Goal: Use online tool/utility: Utilize a website feature to perform a specific function

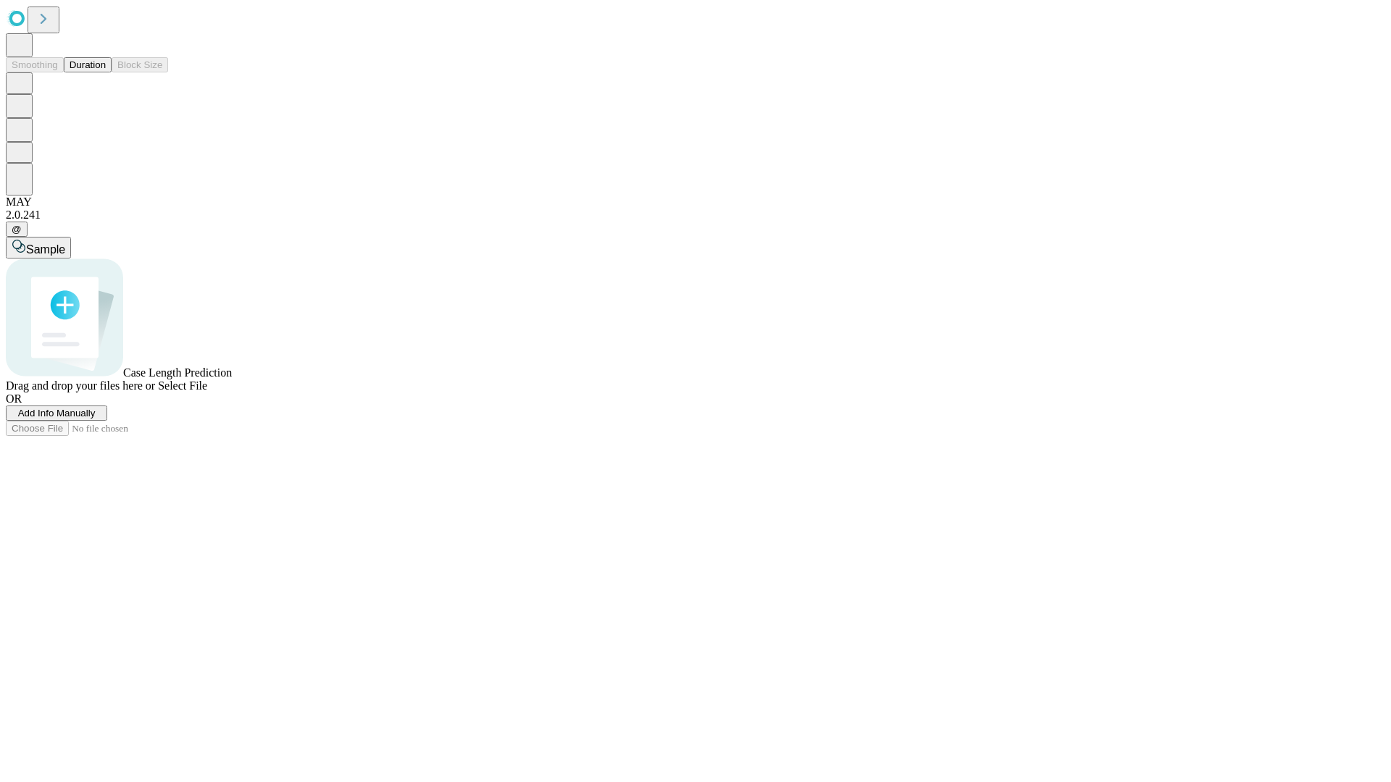
click at [106, 72] on button "Duration" at bounding box center [88, 64] width 48 height 15
click at [207, 392] on span "Select File" at bounding box center [182, 386] width 49 height 12
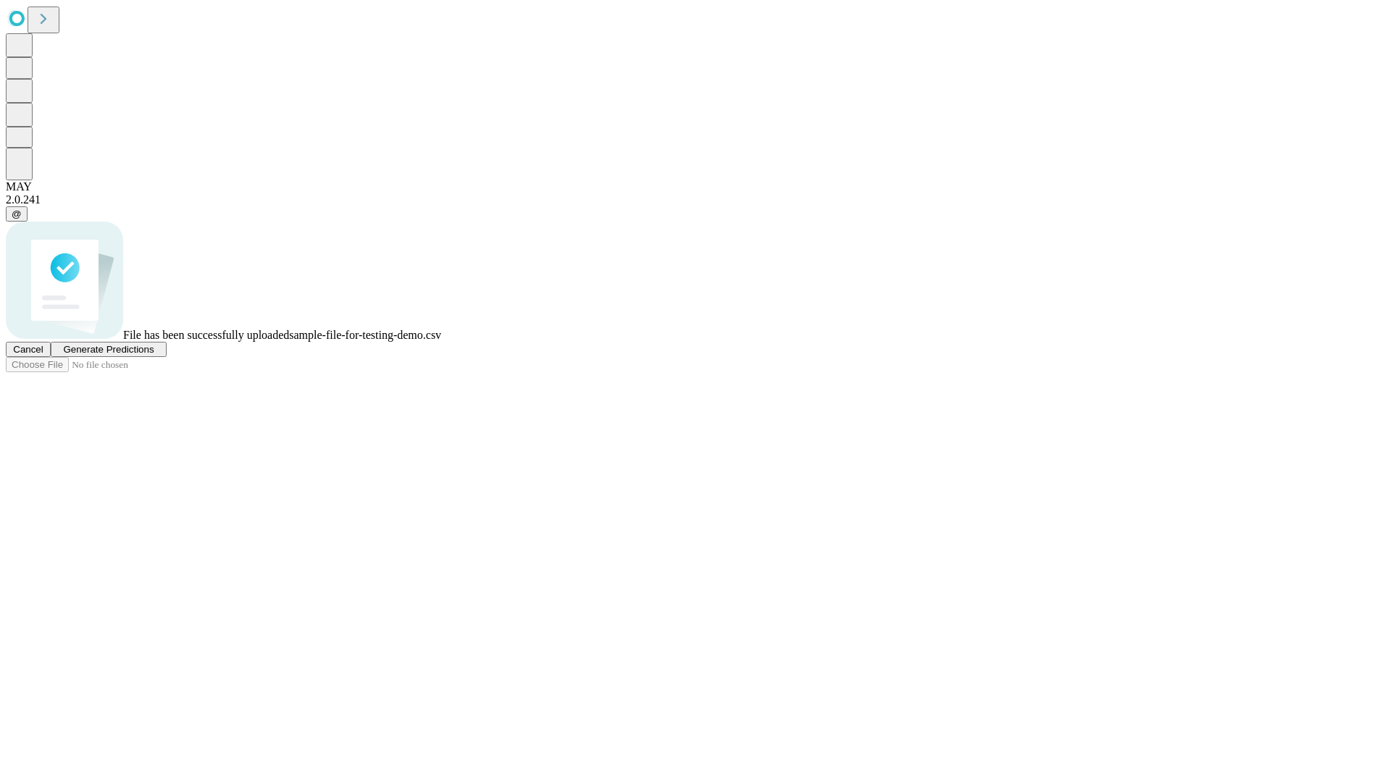
click at [154, 355] on span "Generate Predictions" at bounding box center [108, 349] width 91 height 11
